Goal: Task Accomplishment & Management: Manage account settings

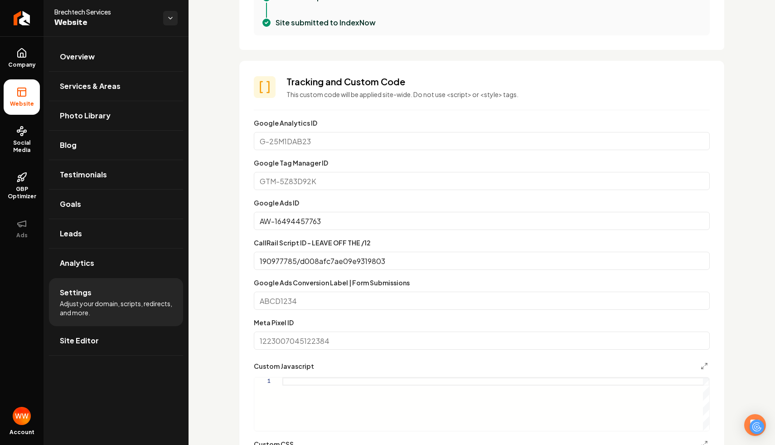
scroll to position [430, 0]
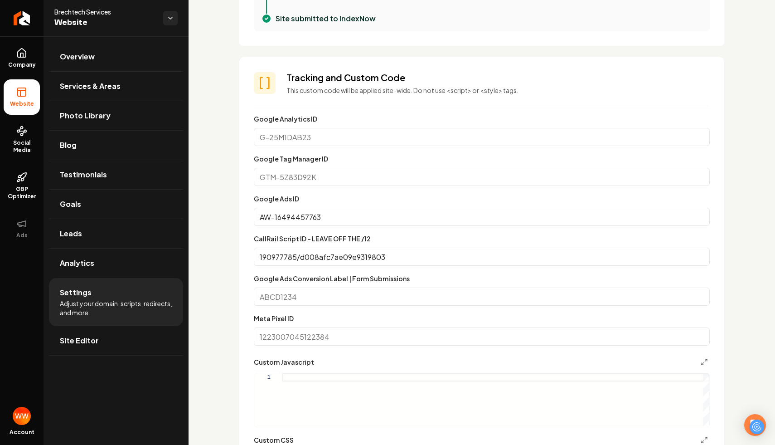
click at [333, 219] on input "AW-16494457763" at bounding box center [482, 217] width 456 height 18
click at [352, 294] on input "Google Ads Conversion Label | Form Submissions" at bounding box center [482, 296] width 456 height 18
paste input "sjimCJvZp5wbEKPnlbk9"
type input "sjimCJvZp5wbEKPnlbk9"
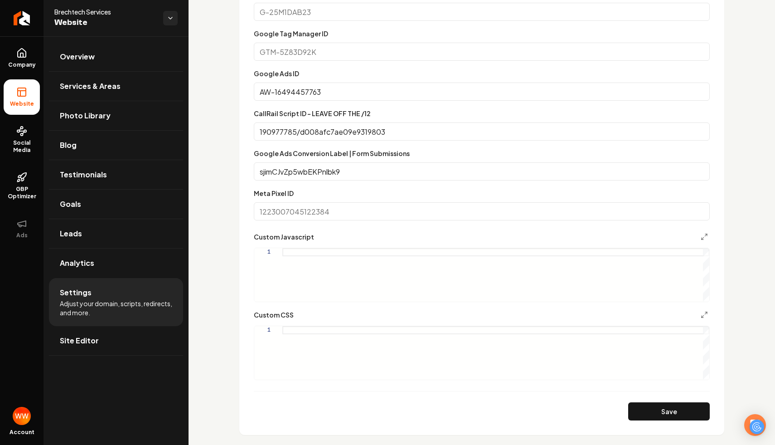
scroll to position [584, 0]
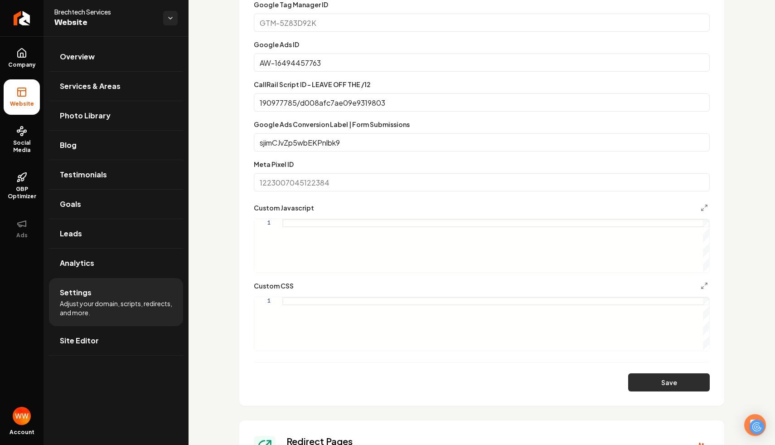
click at [630, 381] on button "Save" at bounding box center [669, 382] width 82 height 18
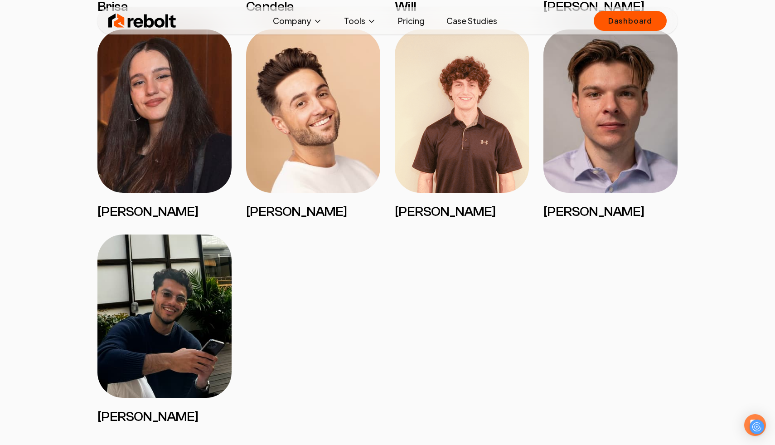
scroll to position [1779, 0]
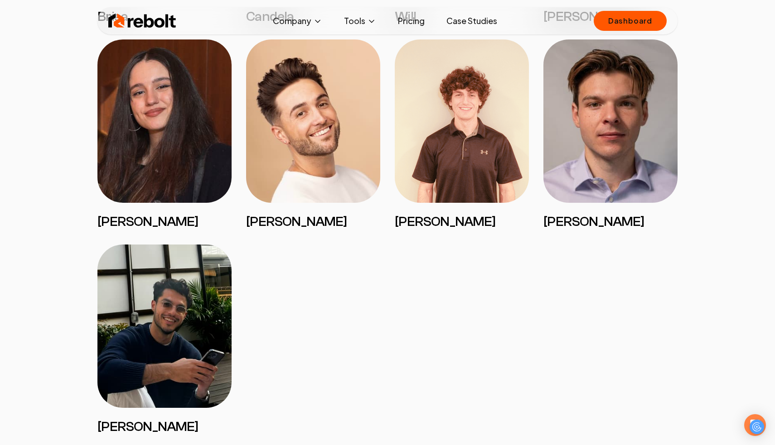
drag, startPoint x: 500, startPoint y: 324, endPoint x: 425, endPoint y: 209, distance: 136.7
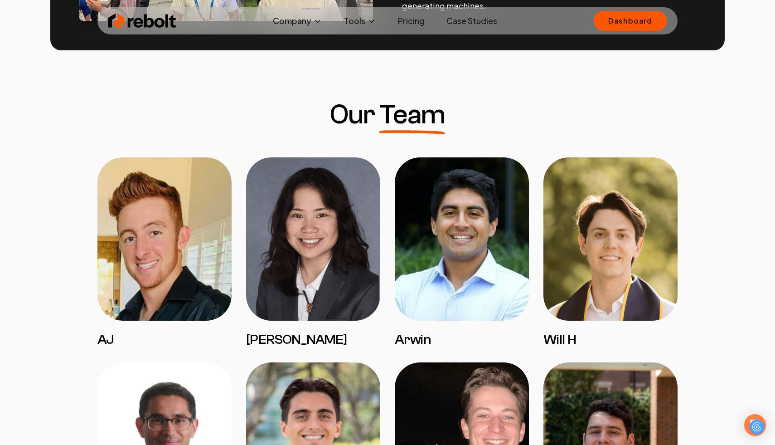
scroll to position [591, 0]
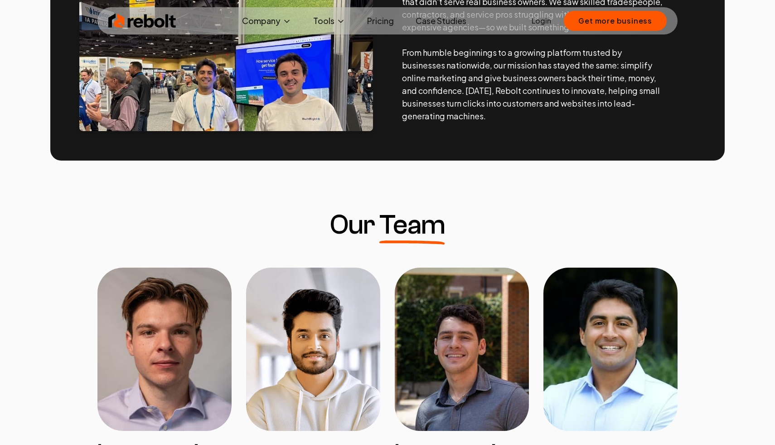
scroll to position [526, 0]
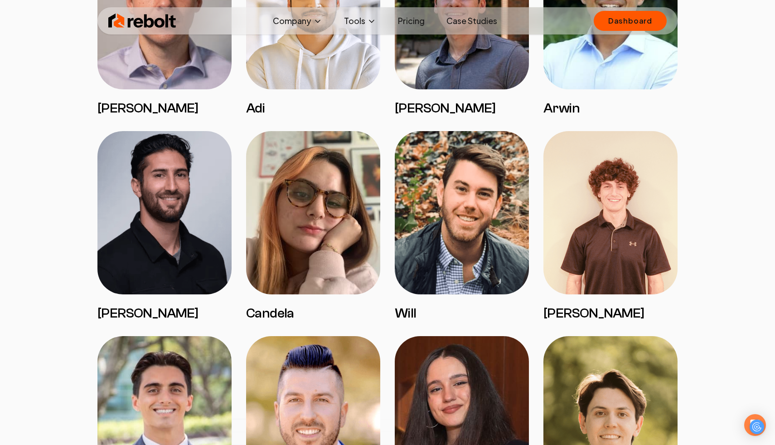
scroll to position [869, 0]
